Goal: Navigation & Orientation: Find specific page/section

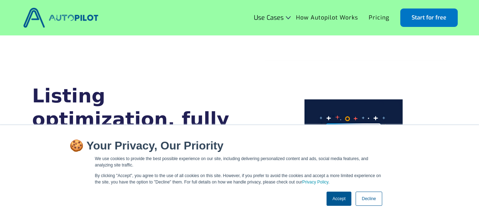
click at [340, 201] on link "Accept" at bounding box center [338, 199] width 25 height 14
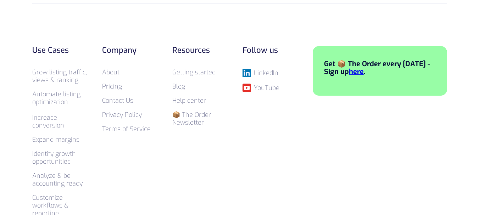
scroll to position [2763, 0]
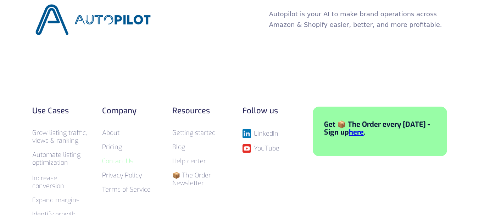
click at [118, 157] on link "Contact Us" at bounding box center [117, 161] width 31 height 9
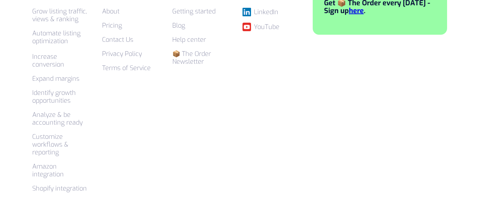
scroll to position [541, 0]
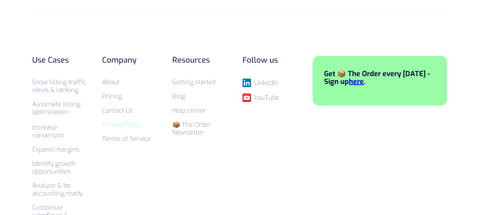
click at [119, 125] on link "Privacy Policy" at bounding box center [122, 124] width 40 height 9
click at [123, 138] on link "Terms of Service" at bounding box center [126, 139] width 49 height 9
drag, startPoint x: 143, startPoint y: 166, endPoint x: 144, endPoint y: 159, distance: 7.1
click at [144, 166] on div "Use Cases Grow listing traffic, views & ranking Automate listing optimization ‍…" at bounding box center [239, 163] width 414 height 214
click at [118, 124] on link "Privacy Policy" at bounding box center [122, 124] width 40 height 9
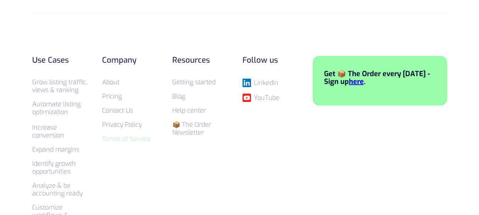
click at [127, 138] on link "Terms of Service" at bounding box center [126, 139] width 49 height 9
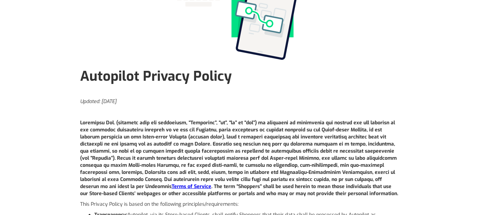
scroll to position [177, 0]
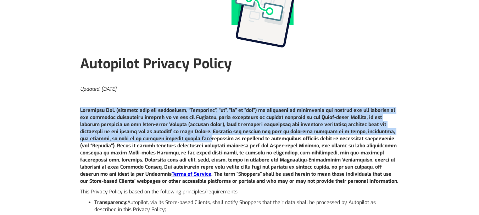
drag, startPoint x: 124, startPoint y: 128, endPoint x: 151, endPoint y: 140, distance: 30.0
click at [151, 140] on p "Terms of Service . The term “Shoppers” shall be used herein to mean those indiv…" at bounding box center [239, 146] width 319 height 78
click at [132, 132] on strong at bounding box center [238, 142] width 316 height 70
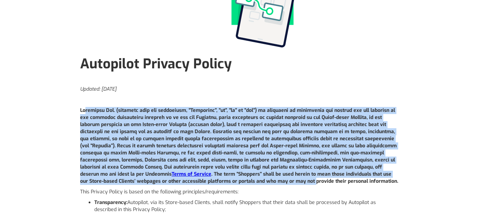
drag, startPoint x: 85, startPoint y: 108, endPoint x: 215, endPoint y: 181, distance: 148.6
click at [215, 181] on p "Terms of Service . The term “Shoppers” shall be used herein to mean those indiv…" at bounding box center [239, 146] width 319 height 78
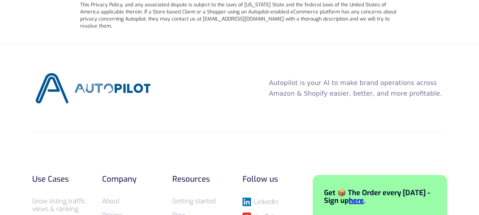
scroll to position [1983, 0]
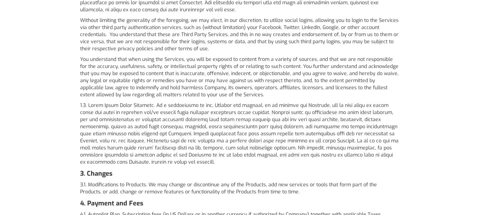
scroll to position [1063, 0]
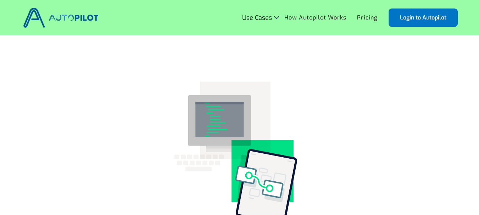
scroll to position [1403, 0]
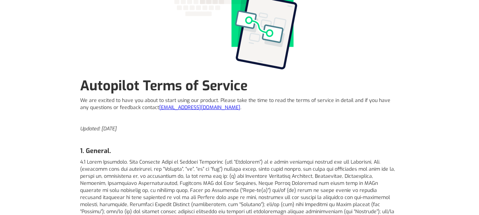
copy p "[DOMAIN_NAME] ."
drag, startPoint x: 214, startPoint y: 104, endPoint x: 165, endPoint y: 109, distance: 49.2
click at [165, 109] on p "We are excited to have you about to start using our product. Please take the ti…" at bounding box center [239, 104] width 319 height 14
